Goal: Information Seeking & Learning: Learn about a topic

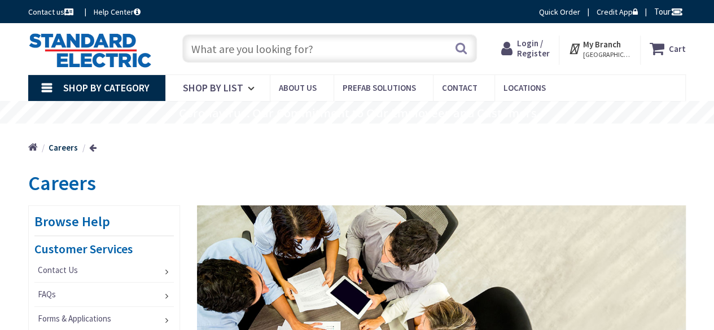
type input "[STREET_ADDRESS]"
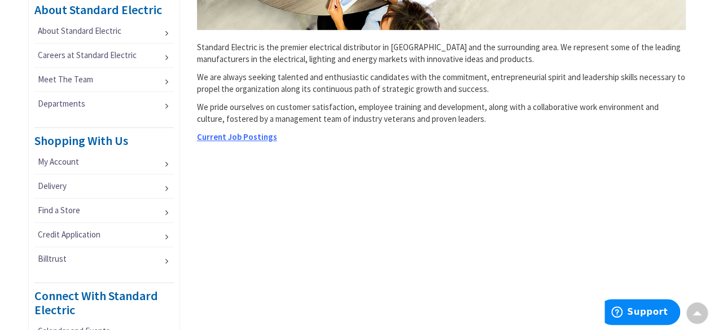
scroll to position [395, 0]
click at [161, 158] on link "My Account" at bounding box center [104, 162] width 140 height 24
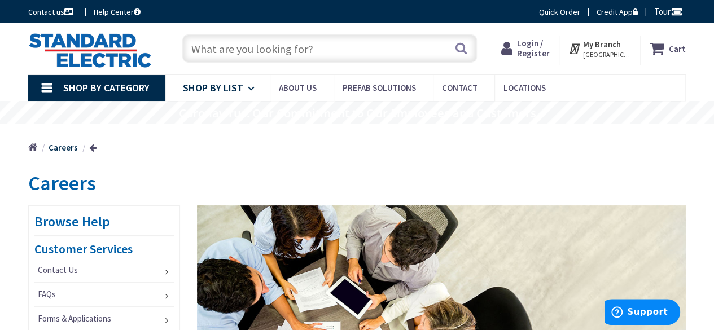
click at [241, 91] on span "Shop By List" at bounding box center [213, 87] width 60 height 13
click at [482, 154] on div "Home Careers" at bounding box center [357, 144] width 714 height 40
click at [463, 93] on span "Contact" at bounding box center [460, 87] width 36 height 11
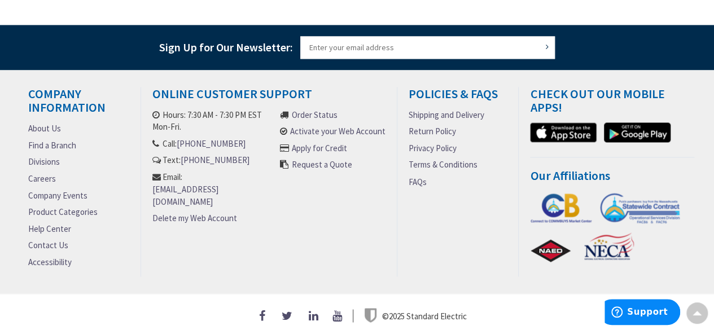
scroll to position [898, 0]
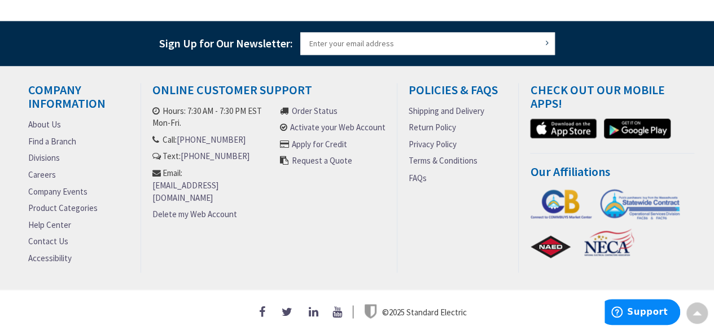
click at [47, 169] on link "Careers" at bounding box center [42, 174] width 28 height 12
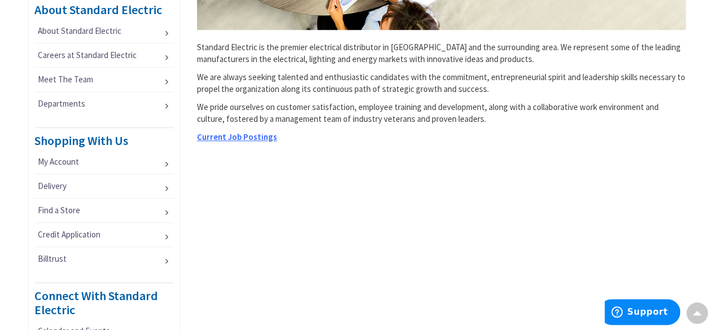
scroll to position [394, 0]
click at [253, 136] on span "Current Job Postings" at bounding box center [237, 137] width 80 height 11
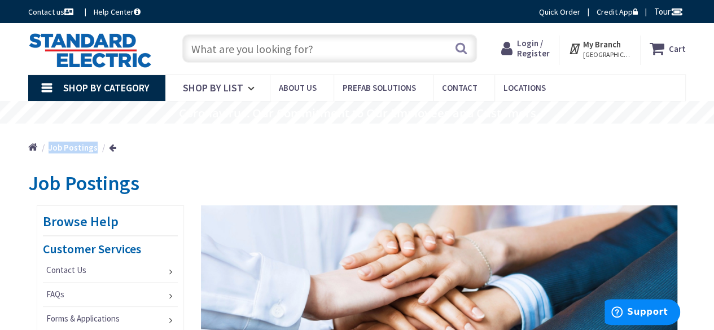
drag, startPoint x: 49, startPoint y: 147, endPoint x: 94, endPoint y: 147, distance: 44.6
click at [94, 147] on strong "Job Postings" at bounding box center [73, 147] width 49 height 11
